Goal: Task Accomplishment & Management: Use online tool/utility

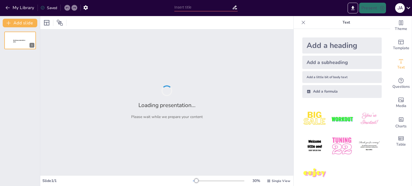
type input "Creación y Gestión de Bases de Datos Básicas en Microsoft Access"
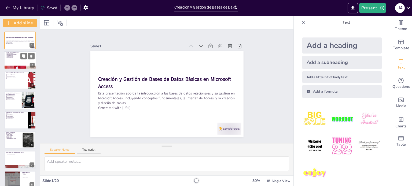
click at [16, 57] on p "Organización de datos" at bounding box center [21, 56] width 28 height 1
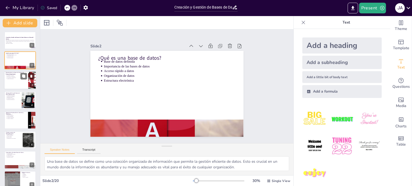
click at [15, 74] on p "Necesidad de las Bases de Datos en el Entorno Empresarial" at bounding box center [16, 73] width 21 height 3
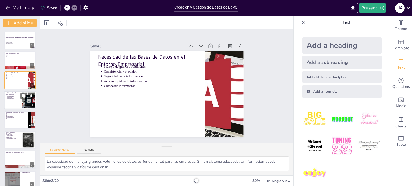
click at [14, 96] on p "Organización estructurada" at bounding box center [13, 95] width 13 height 1
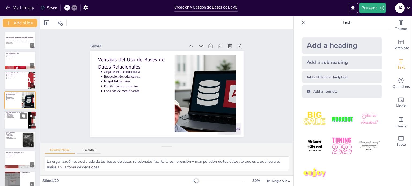
click at [12, 114] on p "Gestión de clientes" at bounding box center [17, 114] width 20 height 1
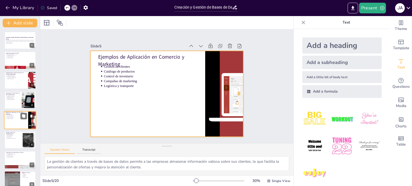
scroll to position [13, 0]
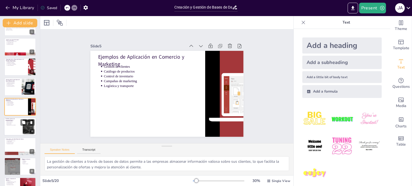
click at [11, 127] on div at bounding box center [20, 127] width 32 height 18
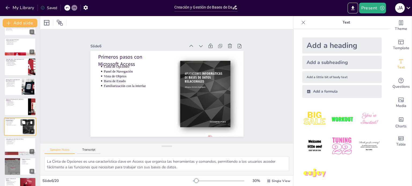
scroll to position [33, 0]
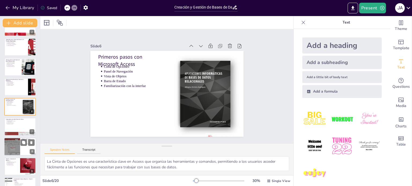
click at [10, 142] on div at bounding box center [12, 147] width 24 height 18
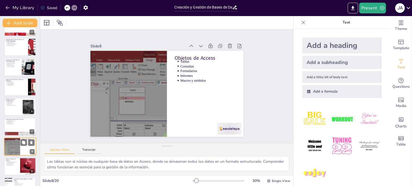
scroll to position [73, 0]
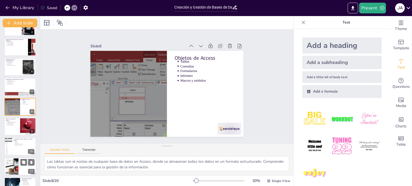
click at [16, 162] on div at bounding box center [12, 167] width 34 height 16
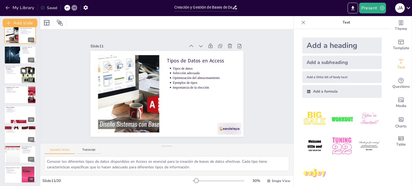
scroll to position [214, 0]
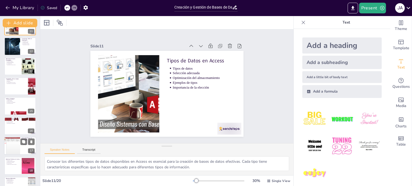
click at [13, 146] on div at bounding box center [12, 146] width 24 height 18
type textarea "El acceso simultáneo a la información permite a varios usuarios trabajar en la …"
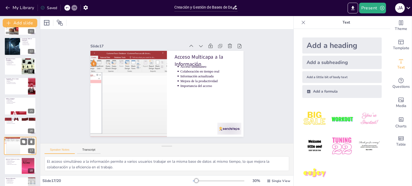
scroll to position [246, 0]
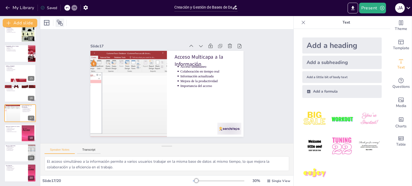
click at [60, 22] on icon at bounding box center [60, 23] width 6 height 6
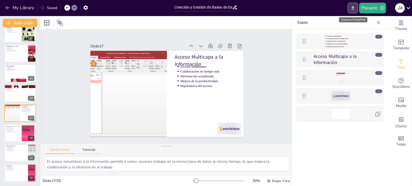
click at [354, 6] on icon "Export to PowerPoint" at bounding box center [353, 8] width 6 height 6
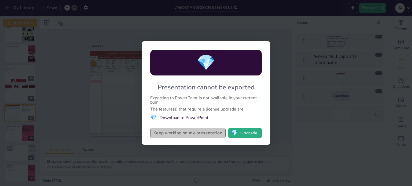
click at [213, 134] on button "Keep working on my presentation" at bounding box center [187, 133] width 75 height 11
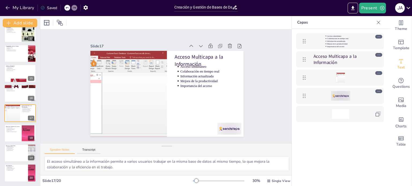
click at [52, 10] on div "Saved" at bounding box center [49, 7] width 17 height 5
click at [52, 6] on div "Saved" at bounding box center [49, 7] width 17 height 5
click at [408, 8] on icon at bounding box center [409, 8] width 4 height 2
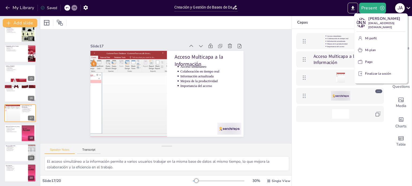
click at [408, 8] on div at bounding box center [206, 93] width 412 height 186
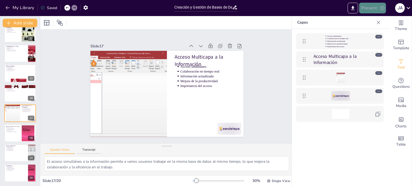
click at [381, 9] on icon "button" at bounding box center [382, 7] width 5 height 5
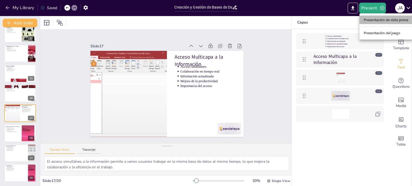
click at [376, 21] on font "Presentación de vista previa" at bounding box center [386, 20] width 45 height 4
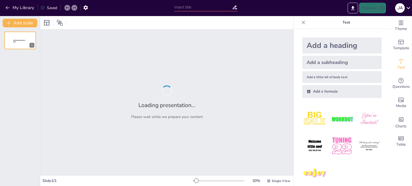
type input "Creación y Gestión de Bases de Datos Básicas en Microsoft Access"
